Goal: Navigation & Orientation: Find specific page/section

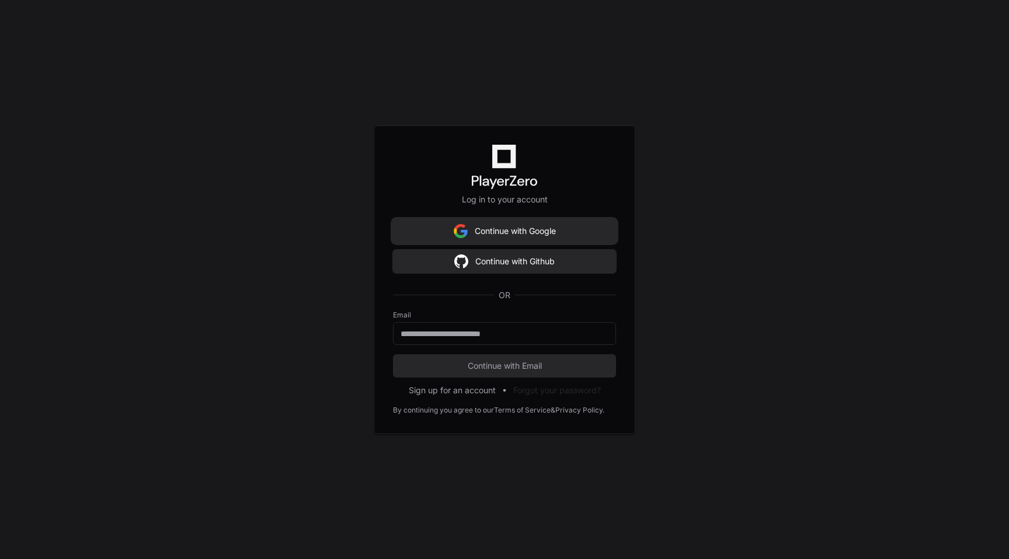
click at [520, 232] on button "Continue with Google" at bounding box center [504, 231] width 223 height 23
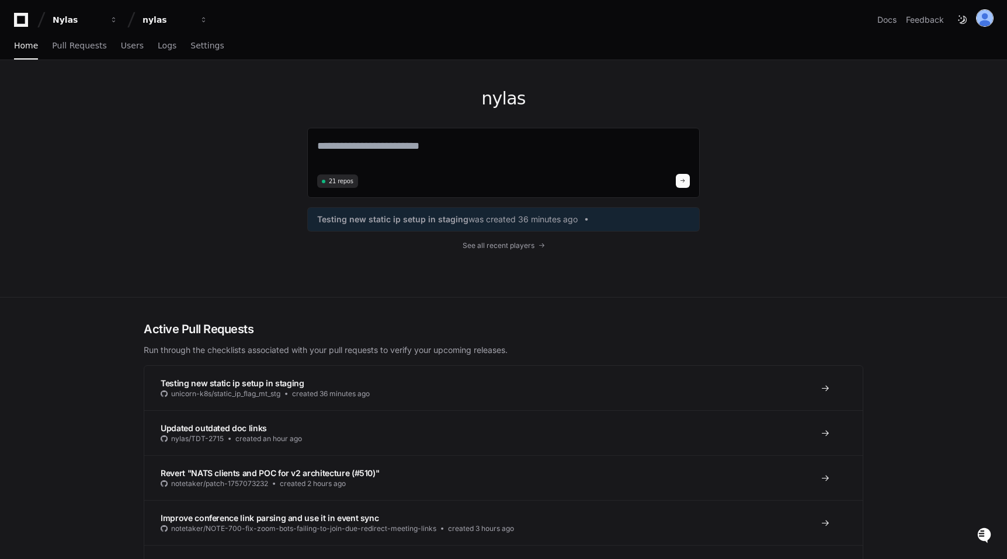
click at [987, 13] on img at bounding box center [984, 18] width 16 height 16
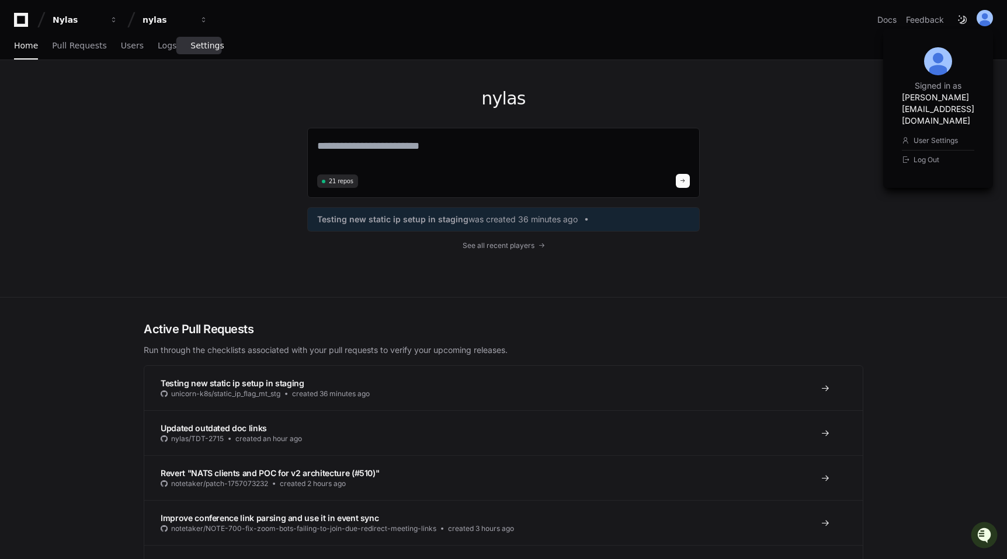
click at [207, 46] on span "Settings" at bounding box center [206, 45] width 33 height 7
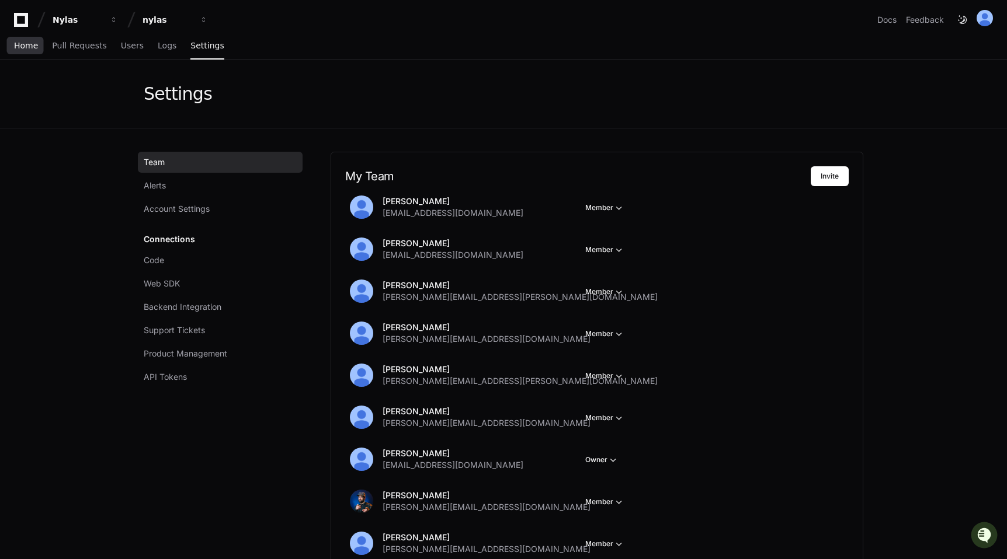
click at [25, 39] on link "Home" at bounding box center [26, 46] width 24 height 27
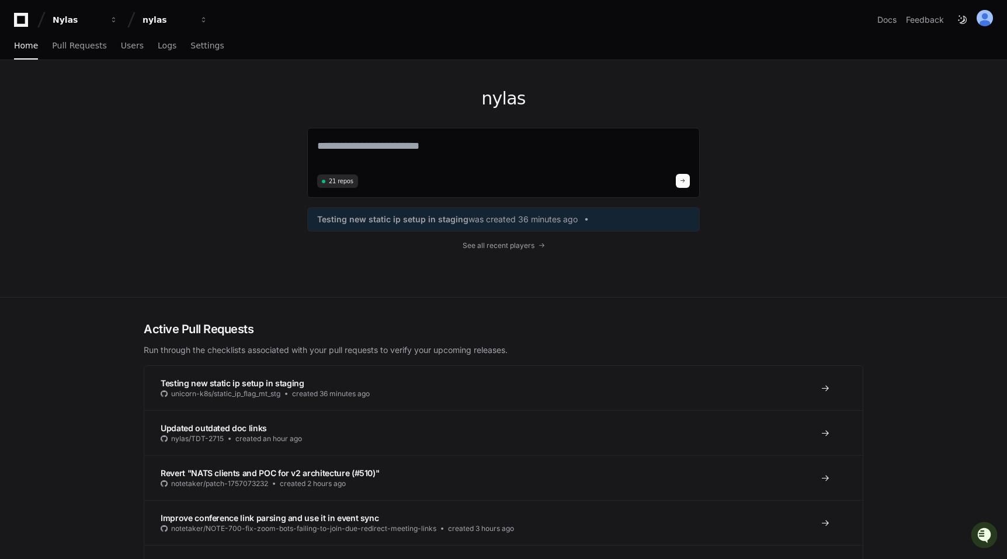
click at [22, 27] on div "Nylas nylas" at bounding box center [113, 19] width 199 height 21
click at [983, 22] on img at bounding box center [984, 18] width 16 height 16
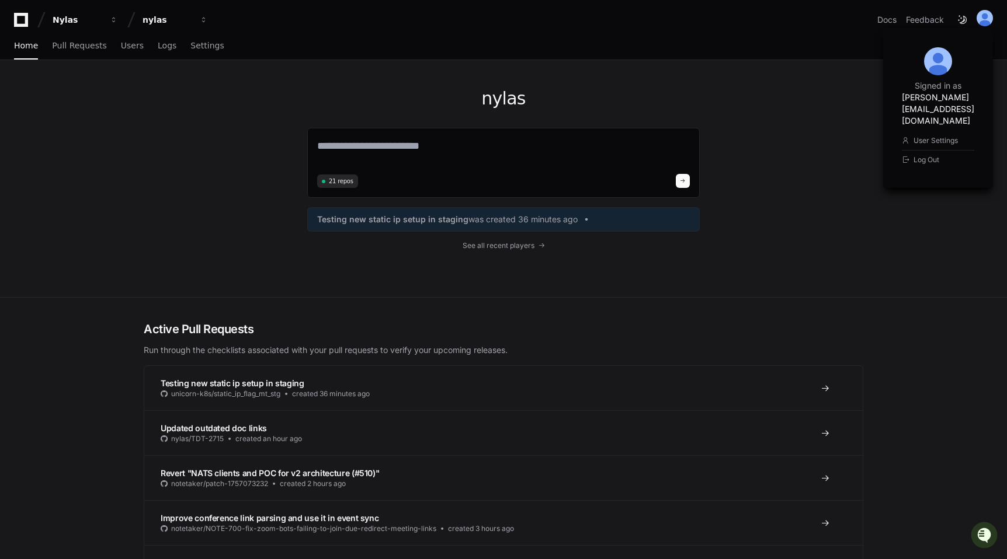
click at [21, 13] on icon at bounding box center [21, 20] width 14 height 14
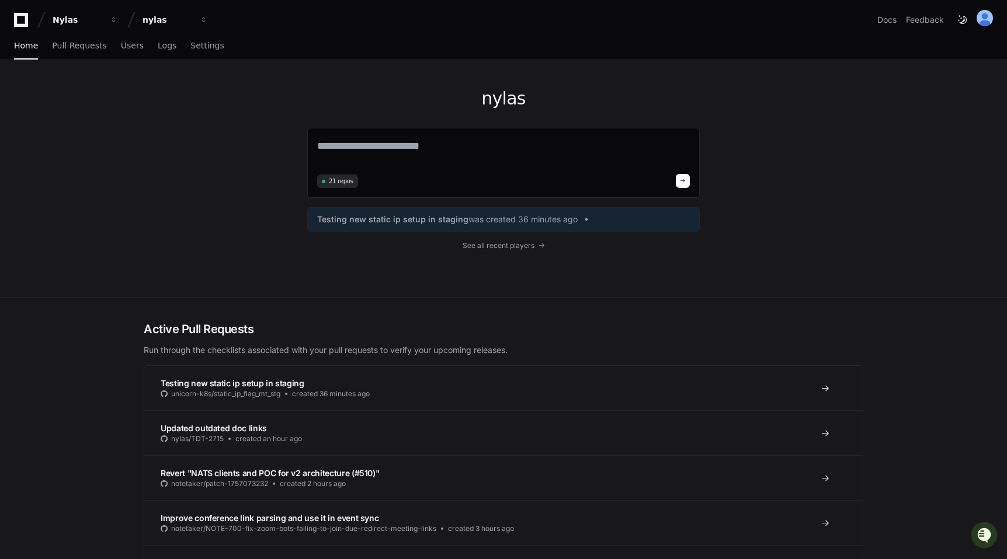
click at [20, 27] on div "Nylas nylas" at bounding box center [113, 19] width 199 height 21
click at [23, 19] on icon at bounding box center [20, 20] width 23 height 14
click at [200, 48] on span "Settings" at bounding box center [206, 45] width 33 height 7
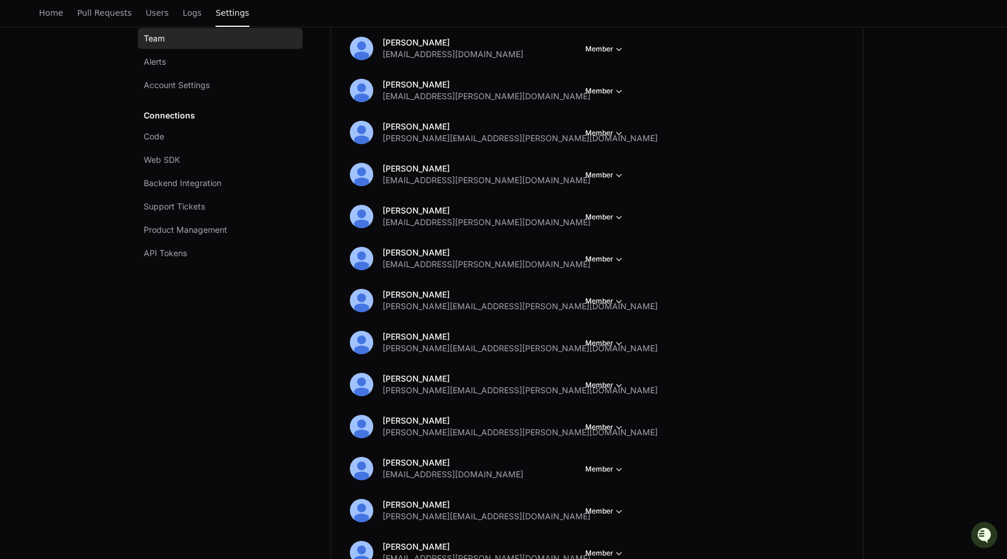
scroll to position [2286, 0]
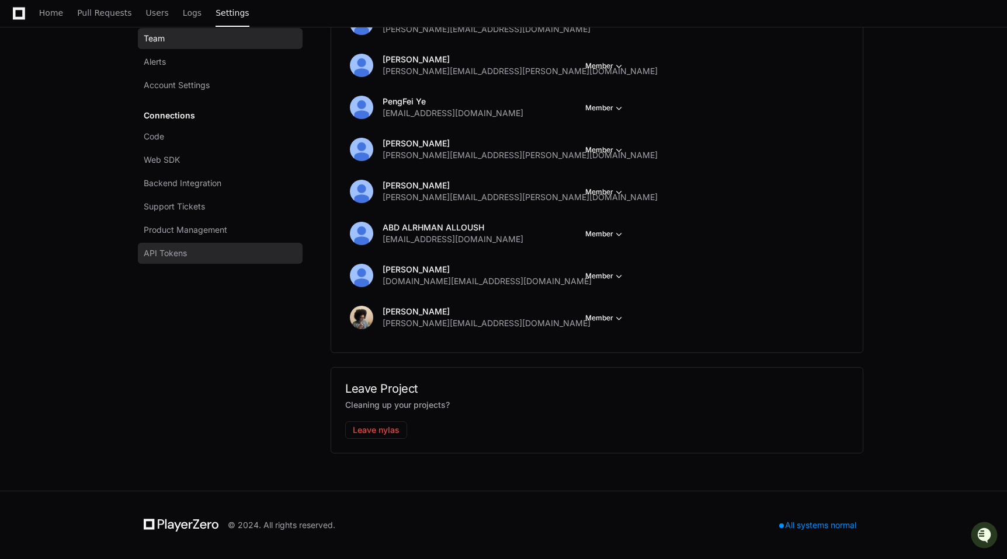
click at [212, 254] on link "API Tokens" at bounding box center [220, 253] width 165 height 21
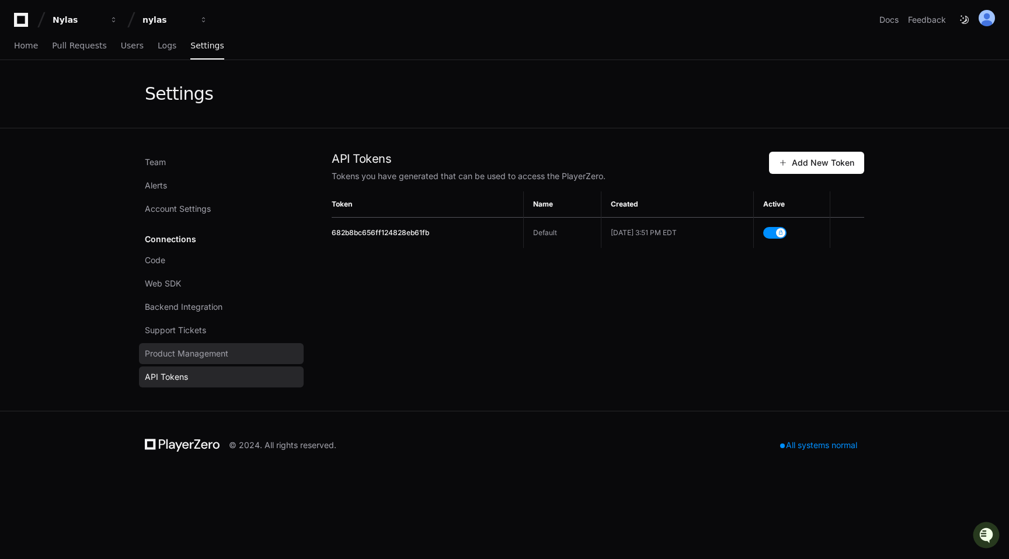
click at [206, 358] on span "Product Management" at bounding box center [186, 354] width 83 height 12
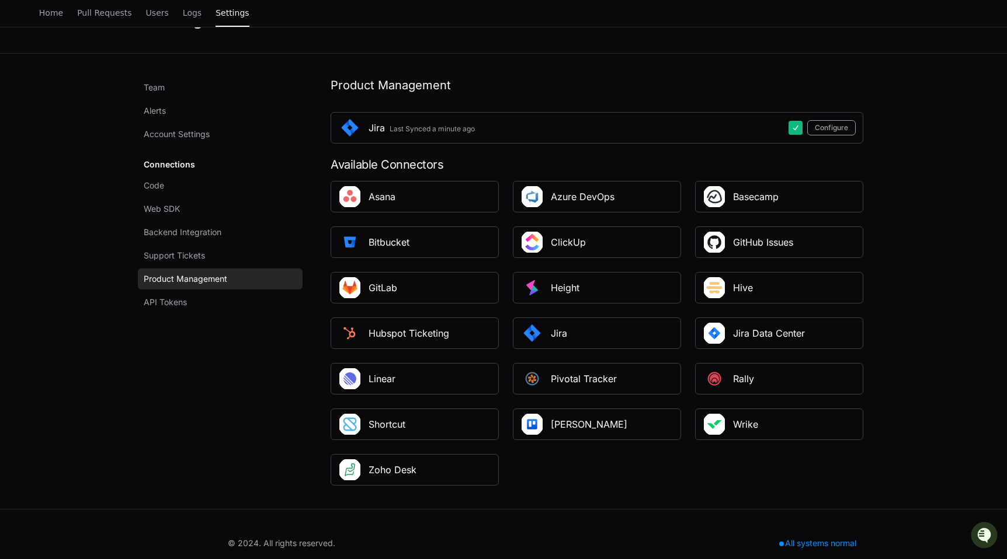
scroll to position [76, 0]
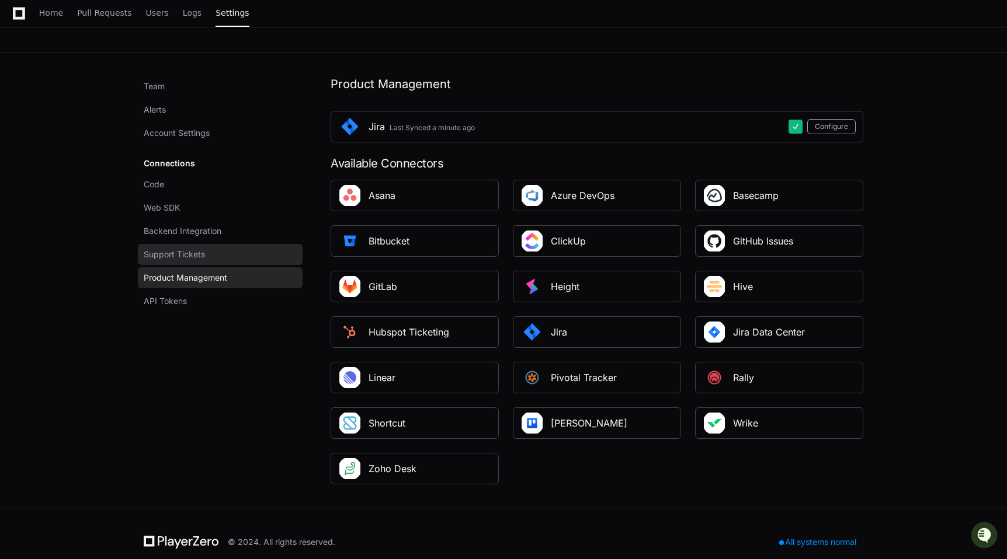
click at [262, 259] on link "Support Tickets" at bounding box center [220, 254] width 165 height 21
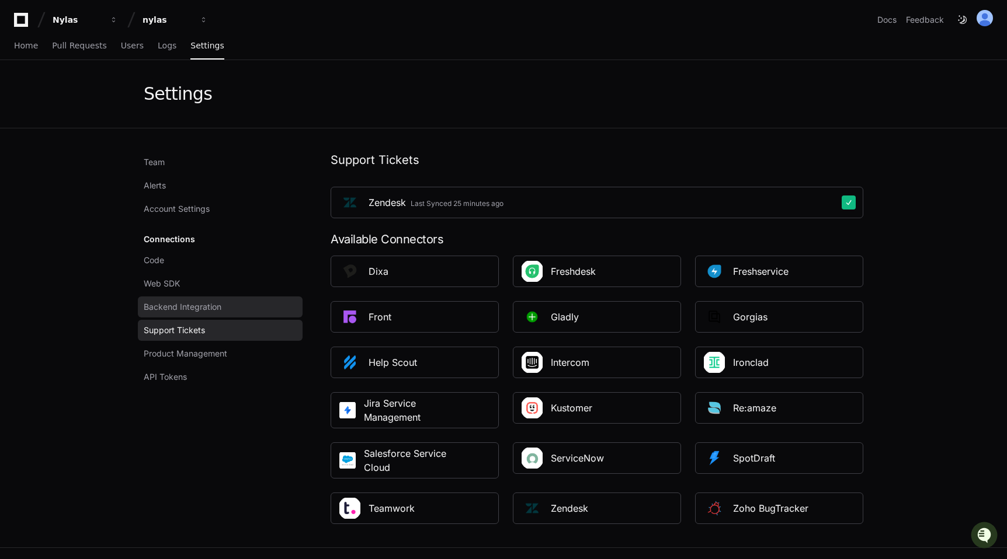
click at [255, 301] on link "Backend Integration" at bounding box center [220, 307] width 165 height 21
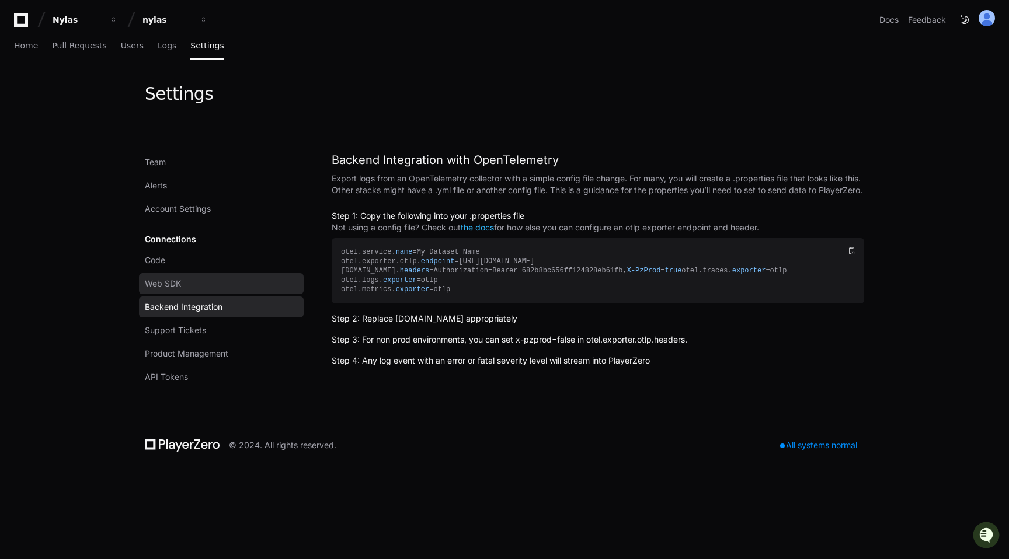
click at [249, 289] on link "Web SDK" at bounding box center [221, 283] width 165 height 21
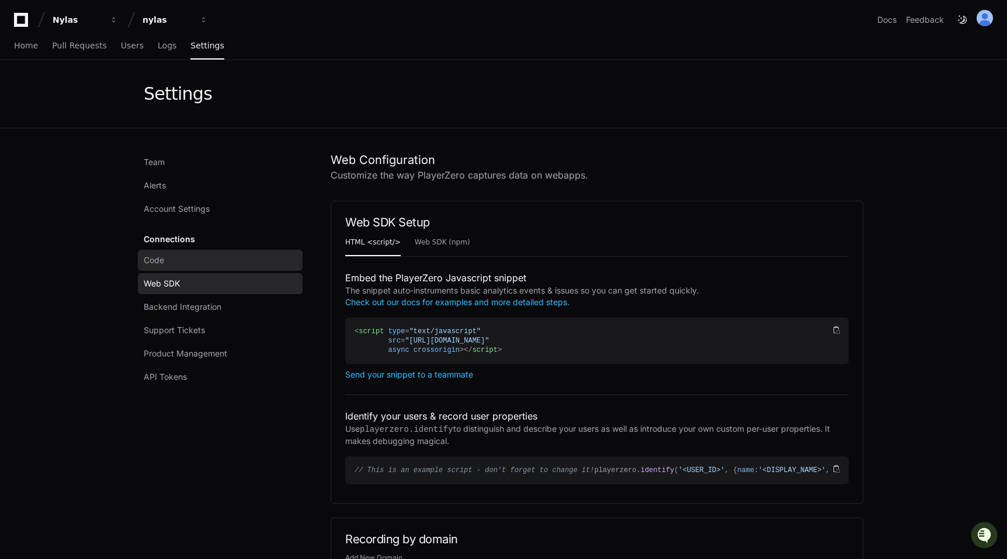
click at [248, 260] on link "Code" at bounding box center [220, 260] width 165 height 21
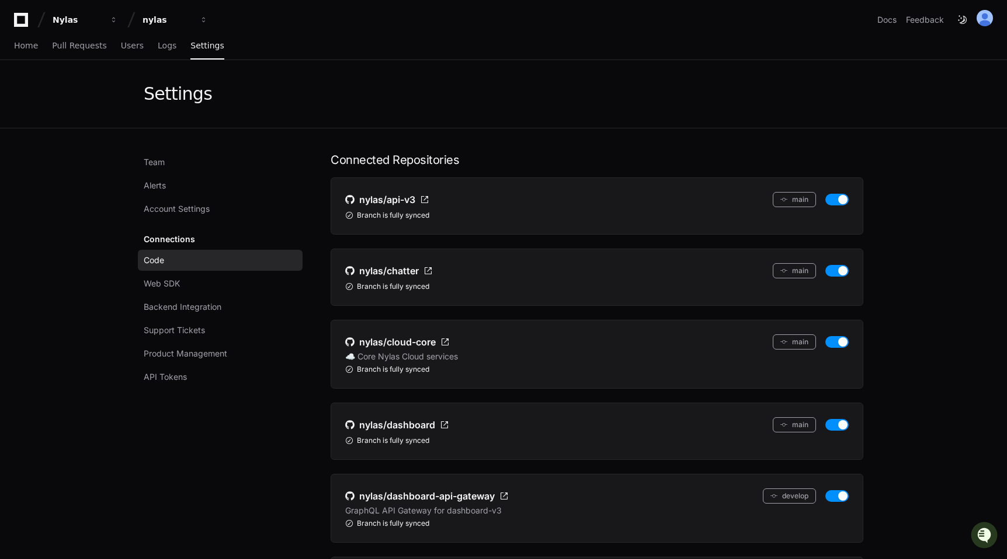
click at [215, 237] on div "Connections Code Web SDK Backend Integration Support Tickets Product Management…" at bounding box center [220, 308] width 165 height 159
click at [199, 294] on div "Code Web SDK Backend Integration Support Tickets Product Management API Tokens" at bounding box center [220, 319] width 165 height 138
click at [201, 309] on span "Backend Integration" at bounding box center [183, 307] width 78 height 12
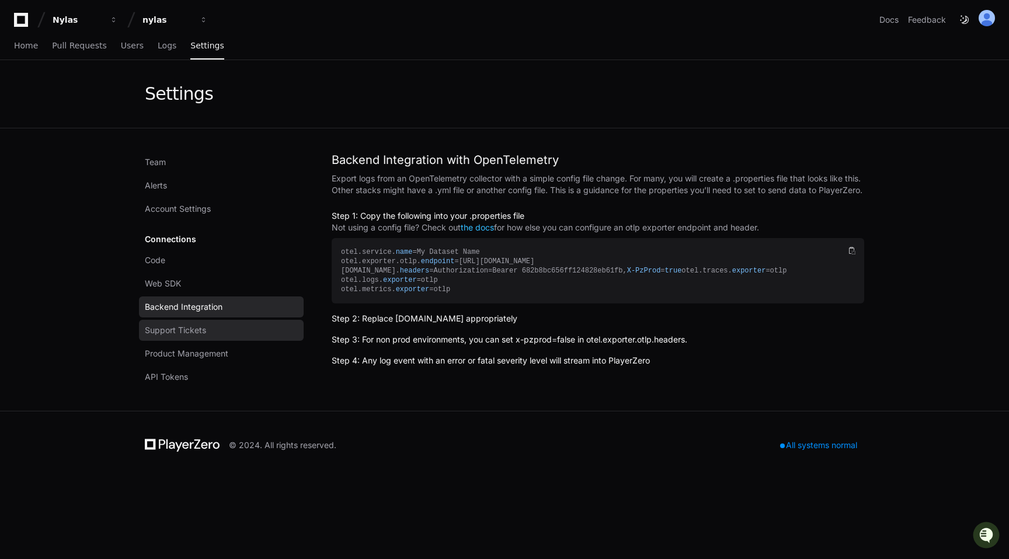
click at [207, 321] on link "Support Tickets" at bounding box center [221, 330] width 165 height 21
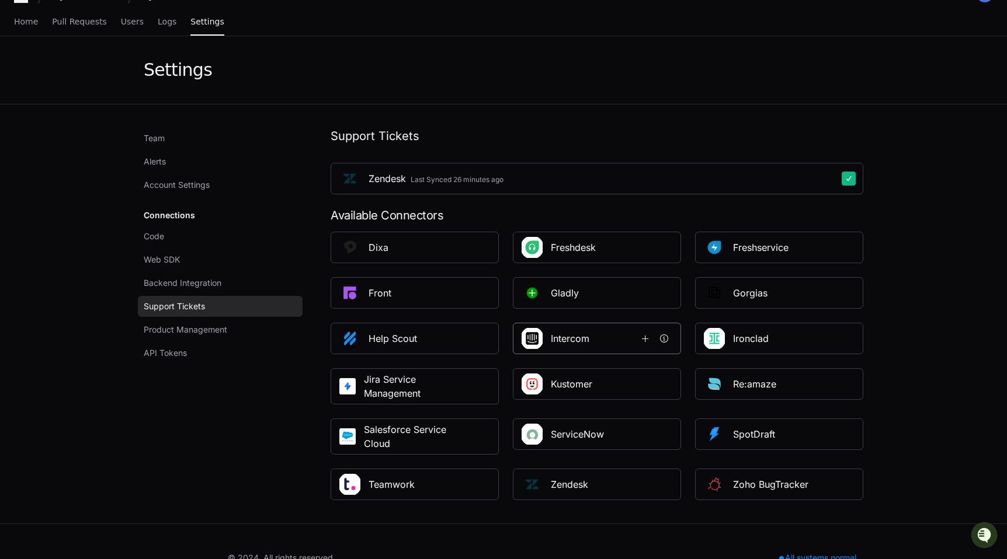
scroll to position [40, 0]
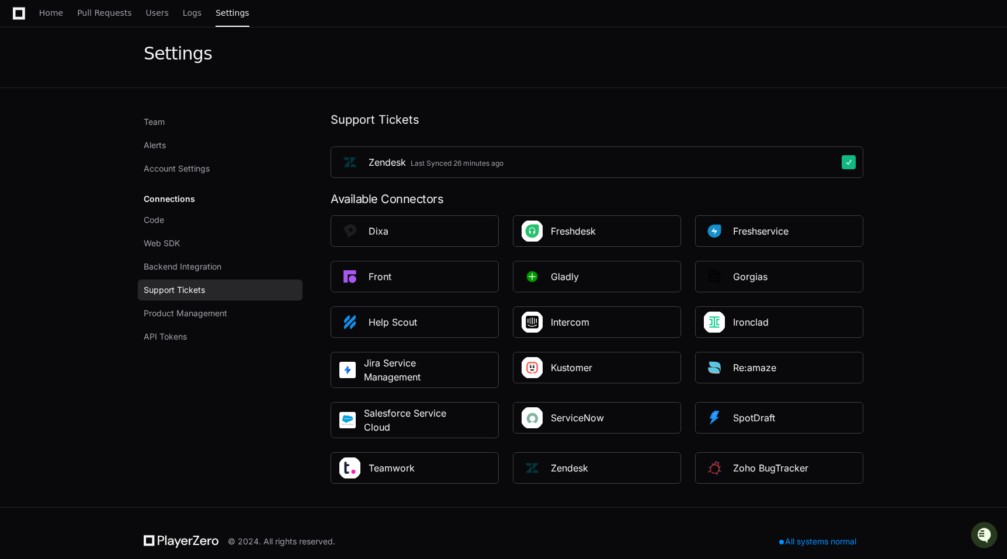
click at [950, 259] on app-setting "Settings Team Alerts Account Settings Connections Code Web SDK Backend Integrat…" at bounding box center [503, 264] width 1007 height 488
click at [49, 13] on span "Home" at bounding box center [51, 12] width 24 height 7
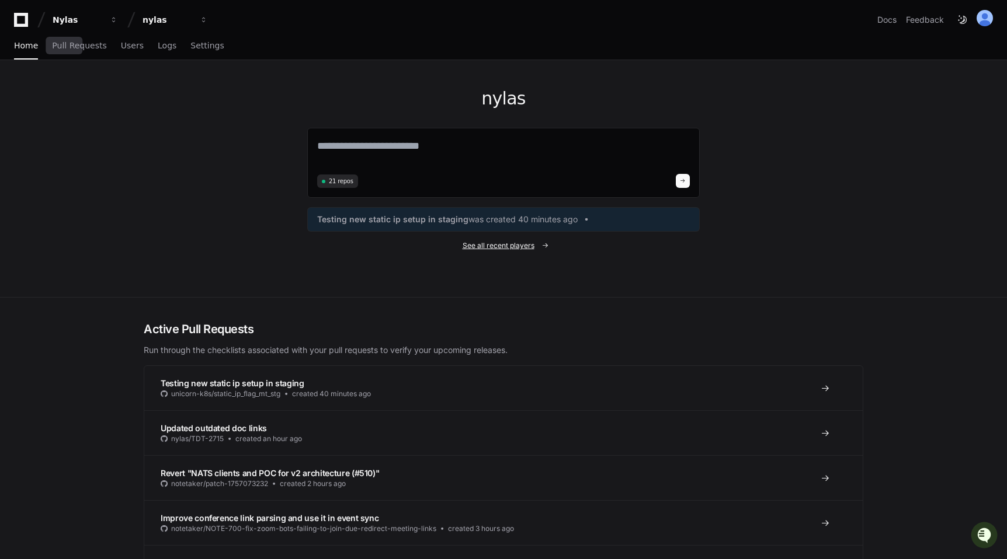
click at [511, 245] on span "See all recent players" at bounding box center [498, 245] width 72 height 9
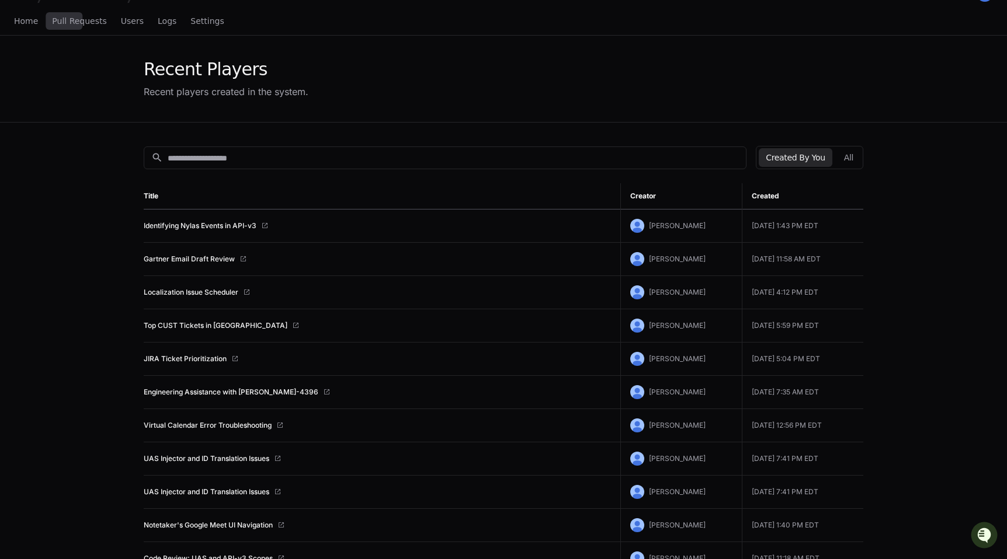
scroll to position [33, 0]
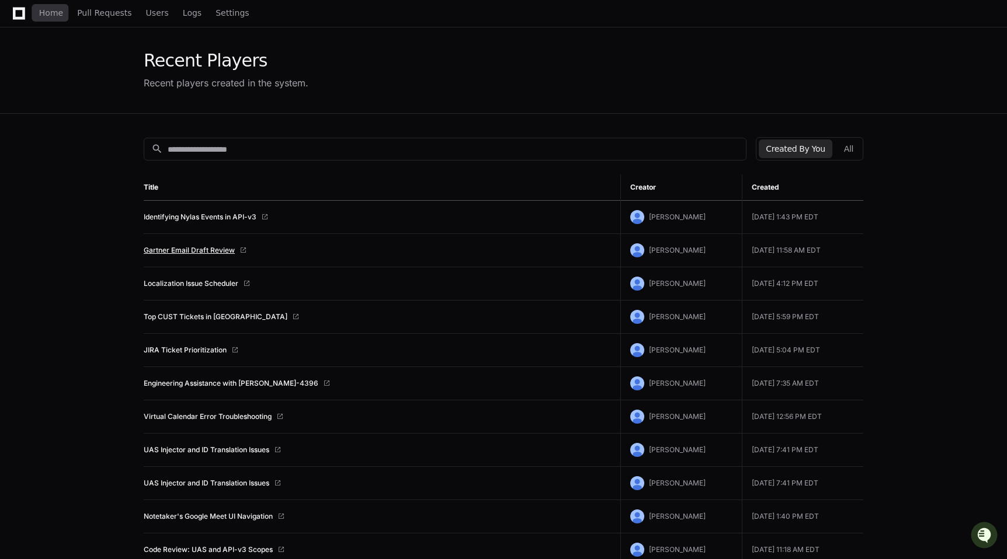
click at [222, 252] on link "Gartner Email Draft Review" at bounding box center [189, 250] width 91 height 9
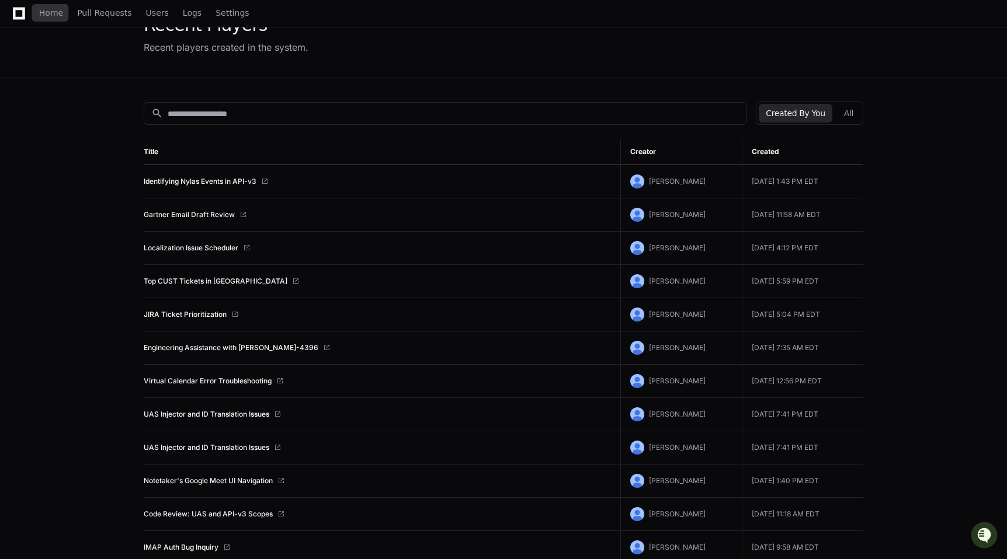
scroll to position [0, 0]
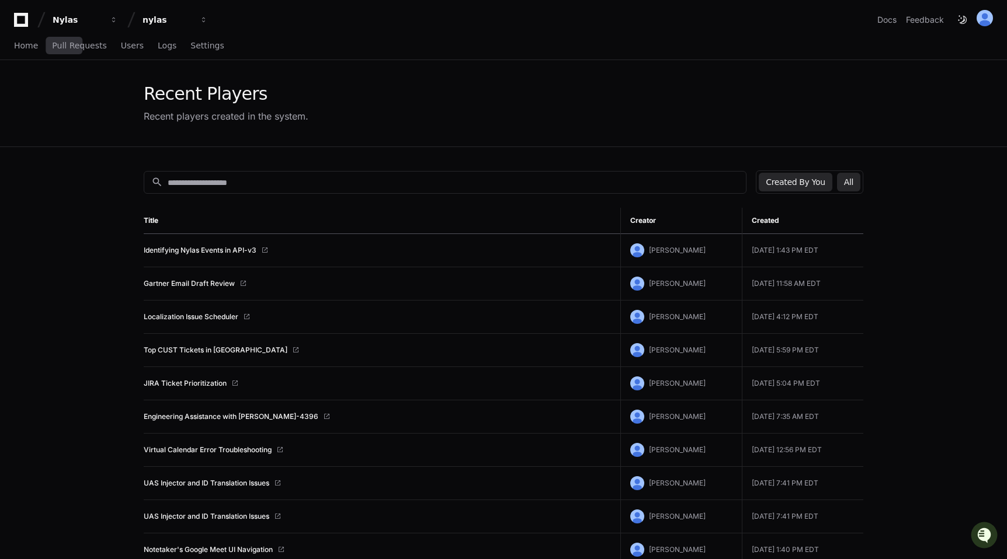
click at [859, 183] on button "All" at bounding box center [848, 182] width 23 height 19
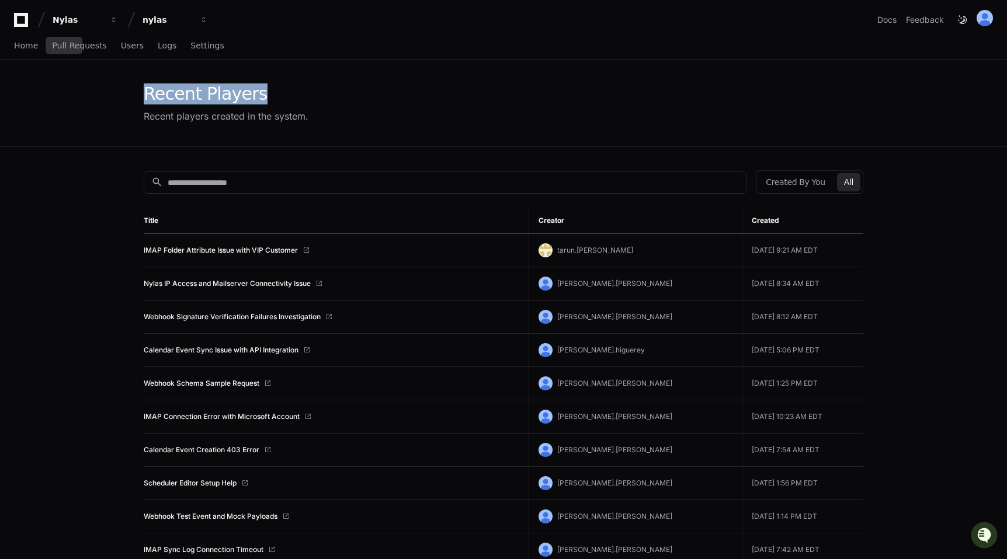
click at [409, 83] on div "Recent Players Recent players created in the system." at bounding box center [503, 103] width 719 height 40
click at [989, 20] on img at bounding box center [984, 18] width 16 height 16
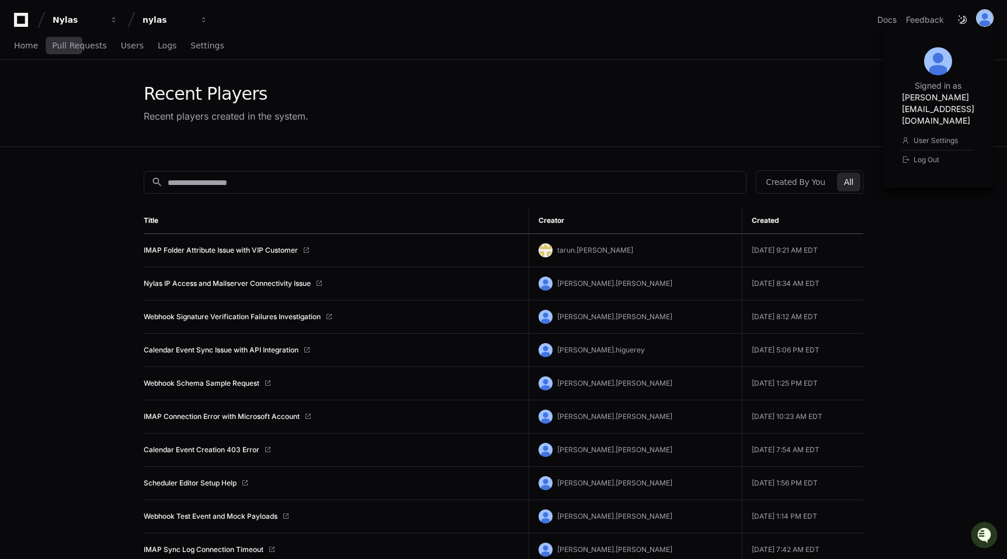
click at [989, 20] on img at bounding box center [984, 18] width 16 height 16
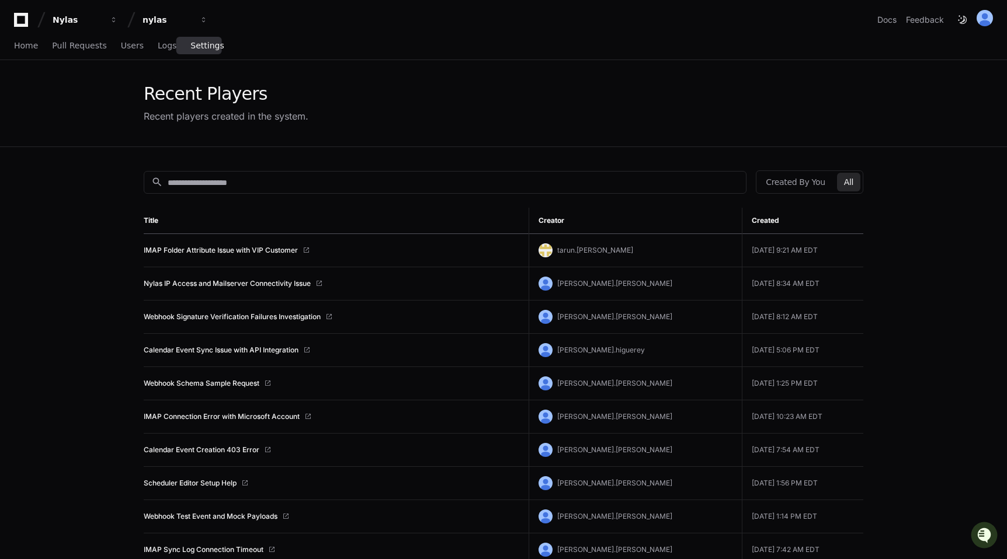
click at [204, 46] on span "Settings" at bounding box center [206, 45] width 33 height 7
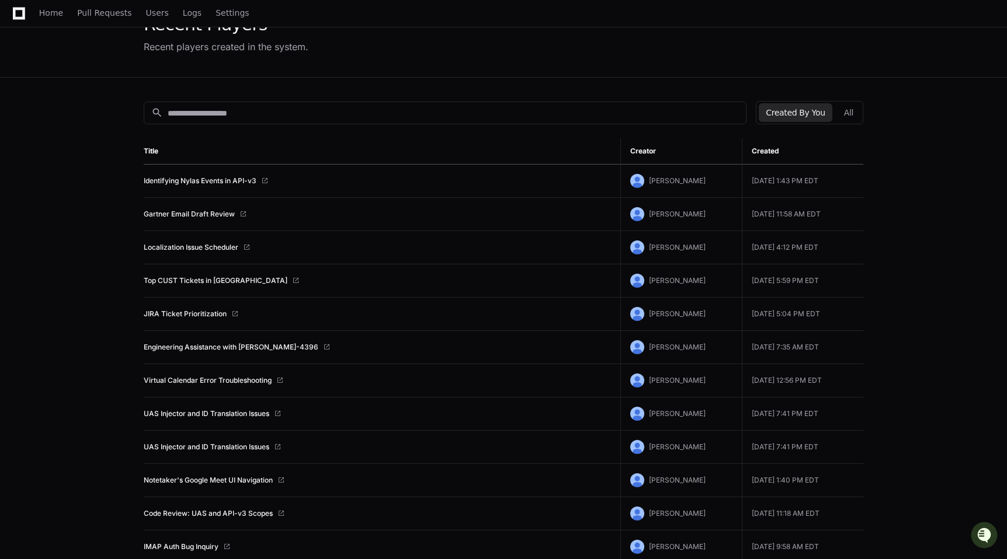
scroll to position [64, 0]
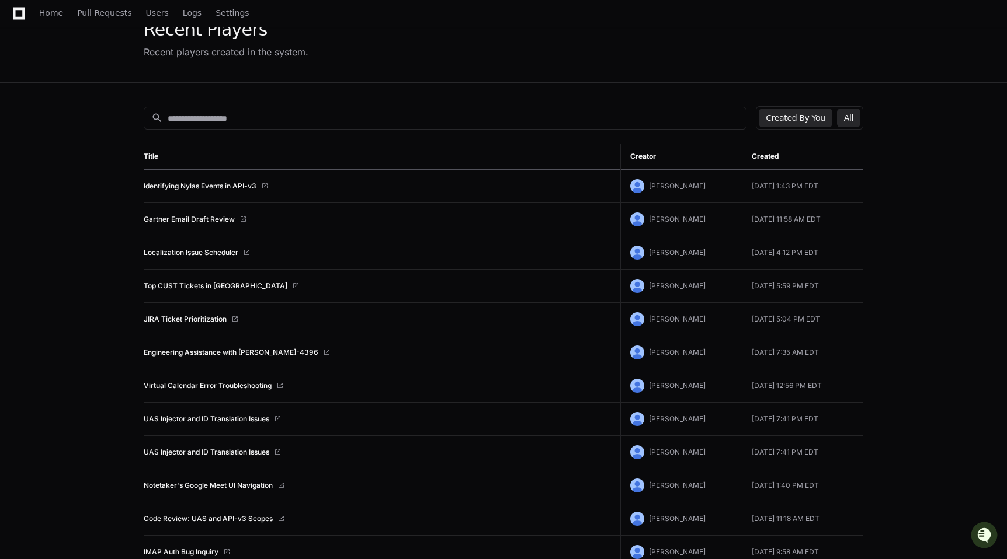
click at [847, 114] on button "All" at bounding box center [848, 118] width 23 height 19
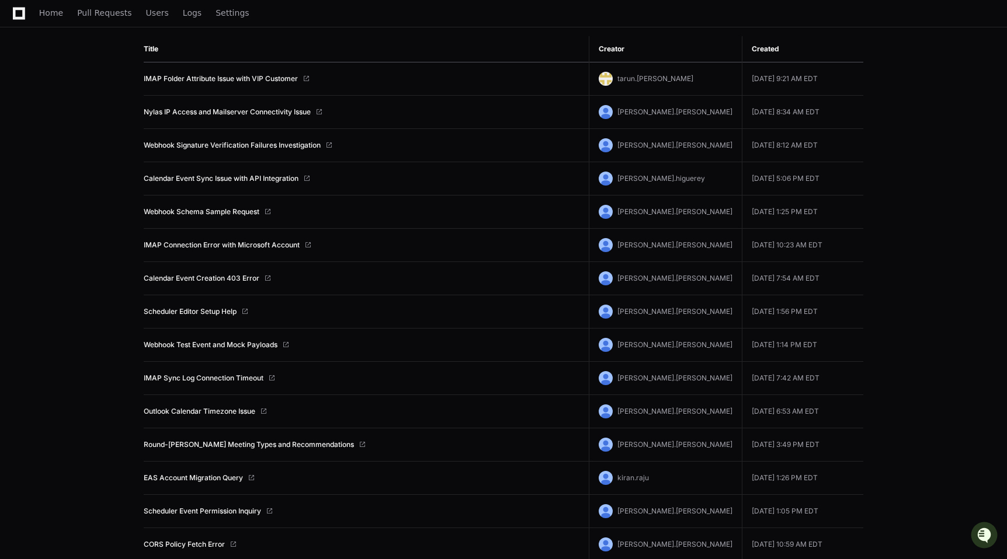
scroll to position [182, 0]
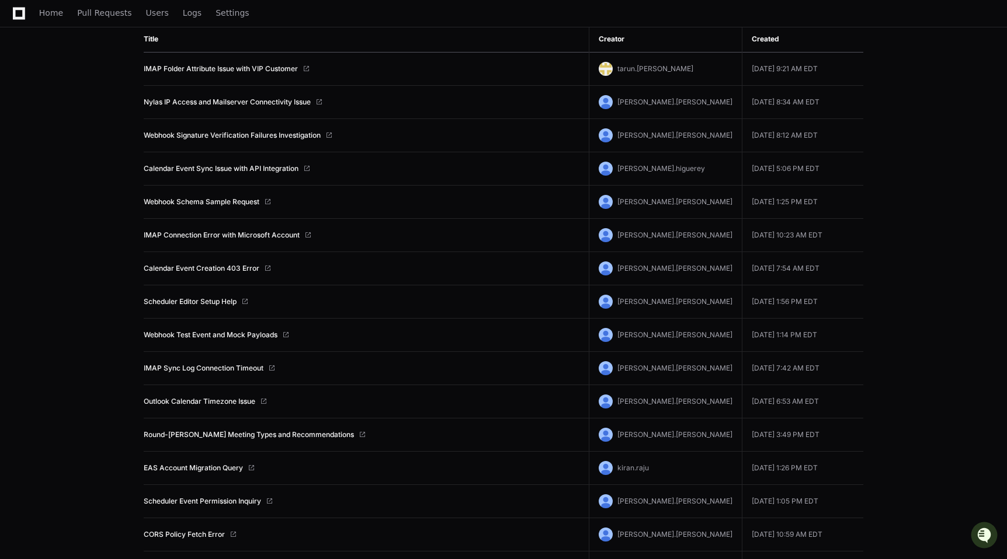
click at [925, 241] on app-recent-players "Recent Players Recent players created in the system. search Created By You All …" at bounding box center [503, 404] width 1007 height 1051
